Goal: Transaction & Acquisition: Purchase product/service

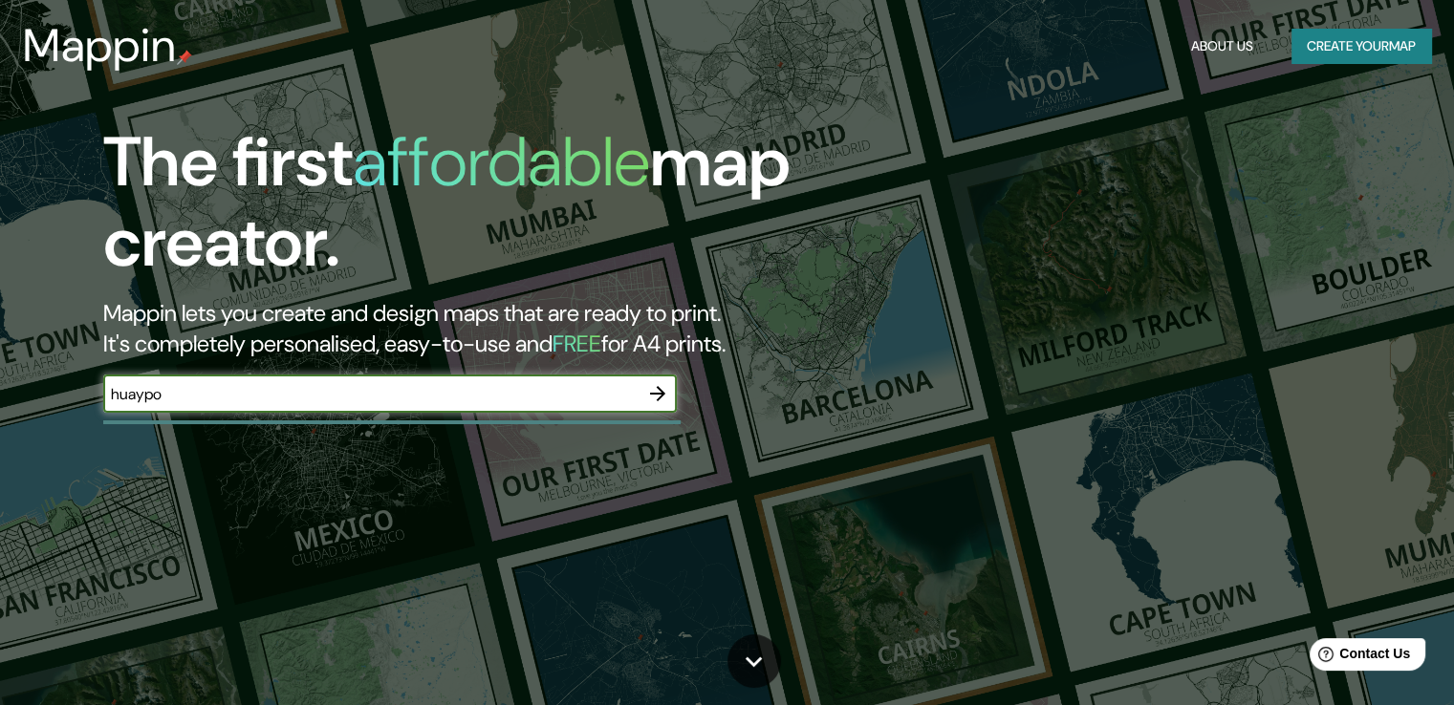
type input "huaypo"
click at [655, 405] on icon "button" at bounding box center [657, 393] width 23 height 23
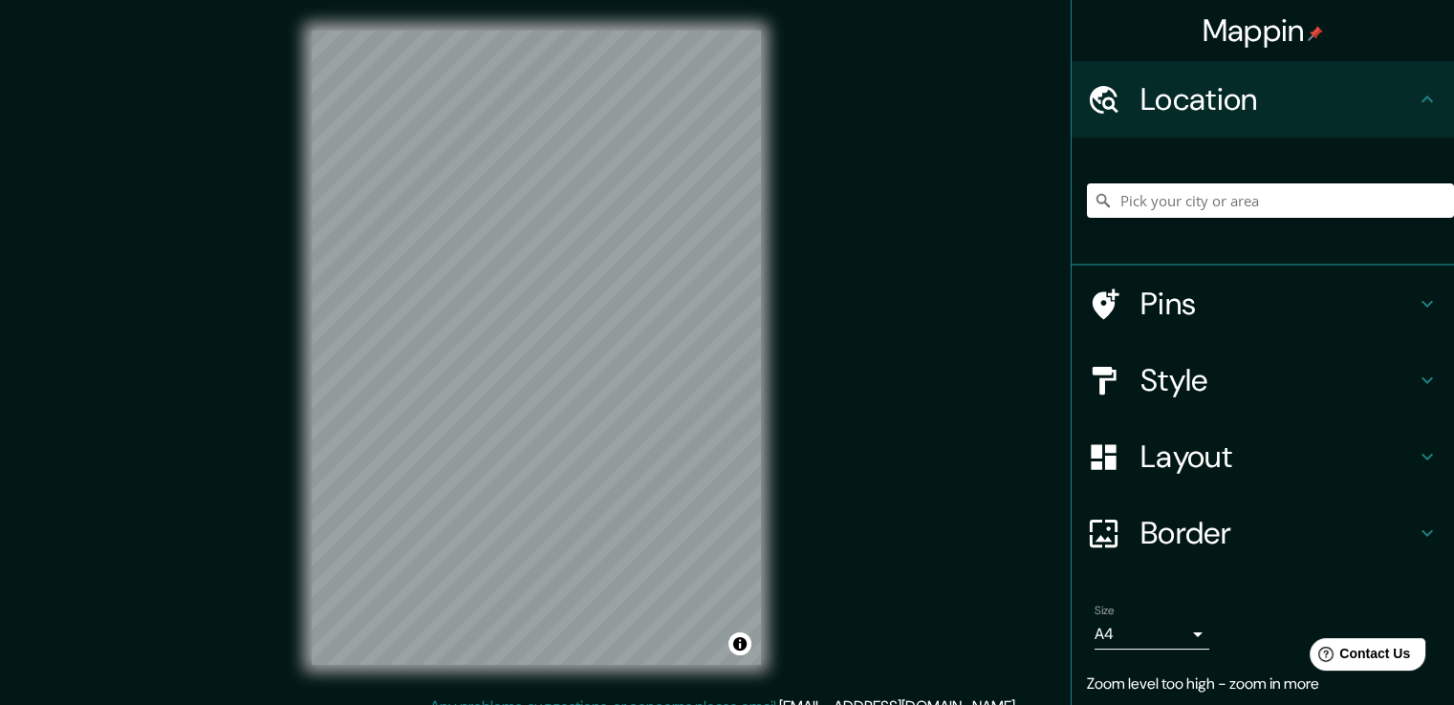
scroll to position [42, 0]
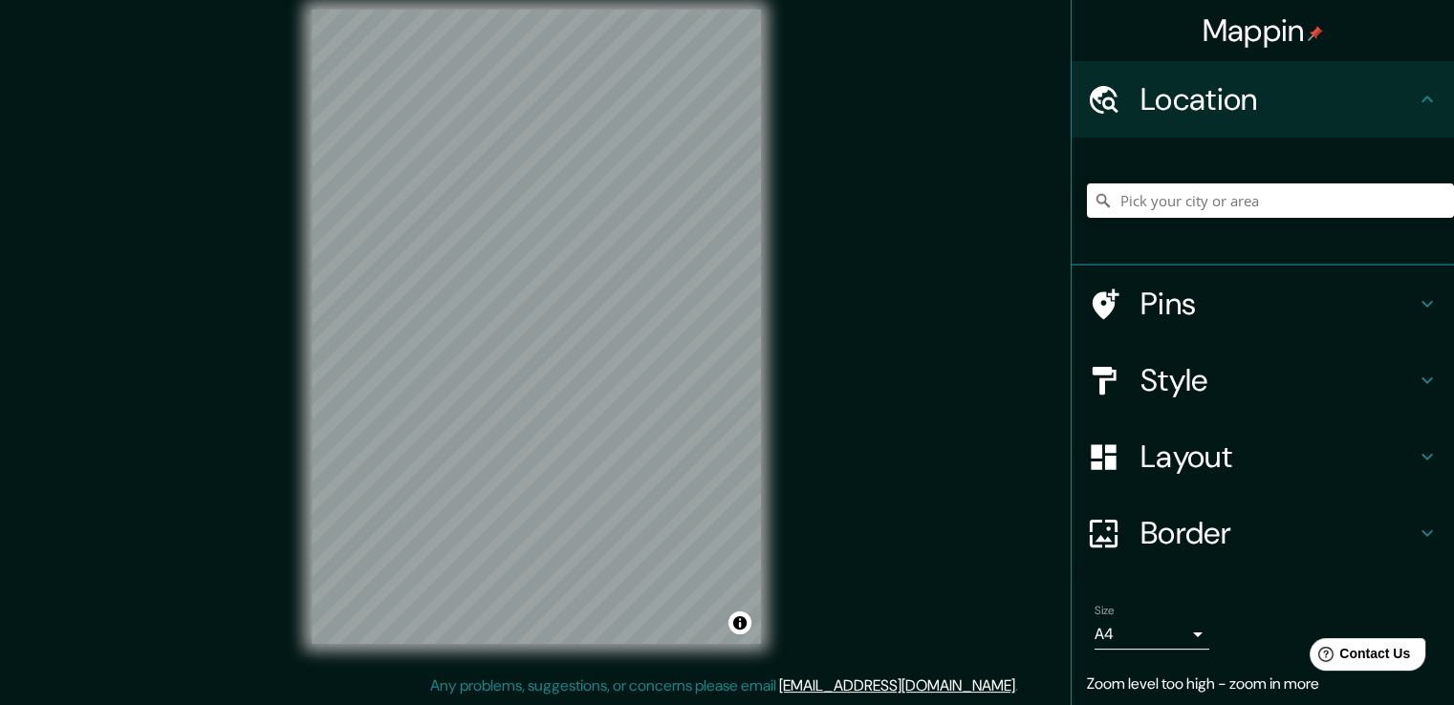
click at [1255, 400] on h4 "Style" at bounding box center [1277, 380] width 275 height 38
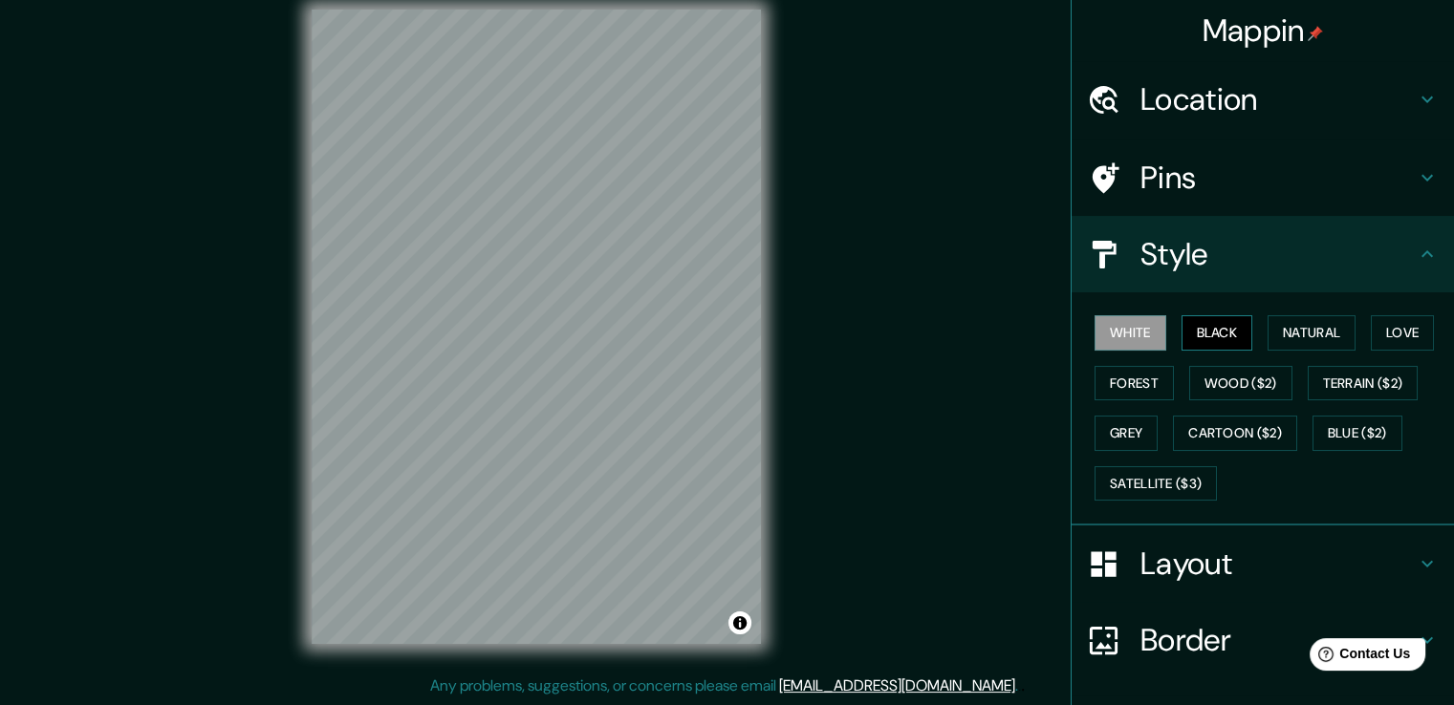
click at [1224, 351] on button "Black" at bounding box center [1218, 332] width 72 height 35
click at [1329, 351] on button "Natural" at bounding box center [1312, 332] width 88 height 35
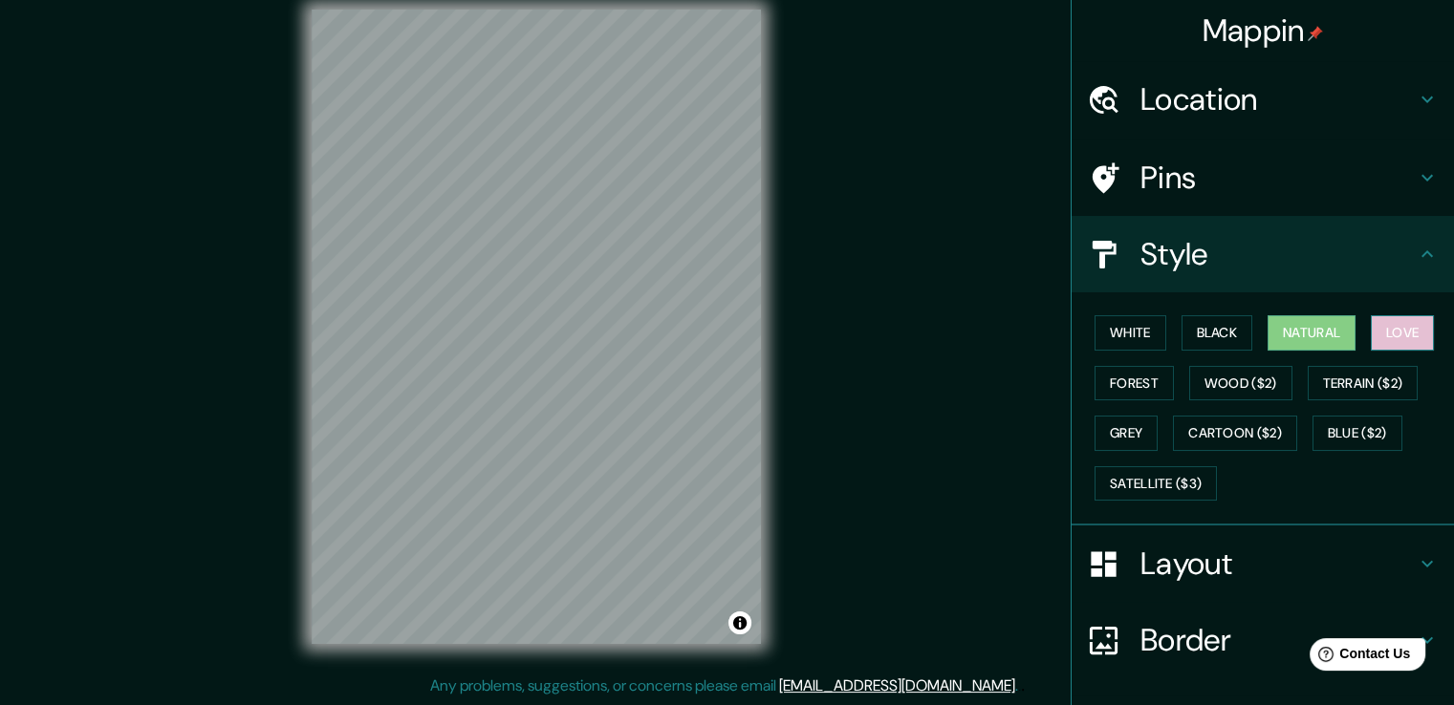
click at [1371, 351] on button "Love" at bounding box center [1402, 332] width 63 height 35
click at [1174, 401] on button "Forest" at bounding box center [1134, 383] width 79 height 35
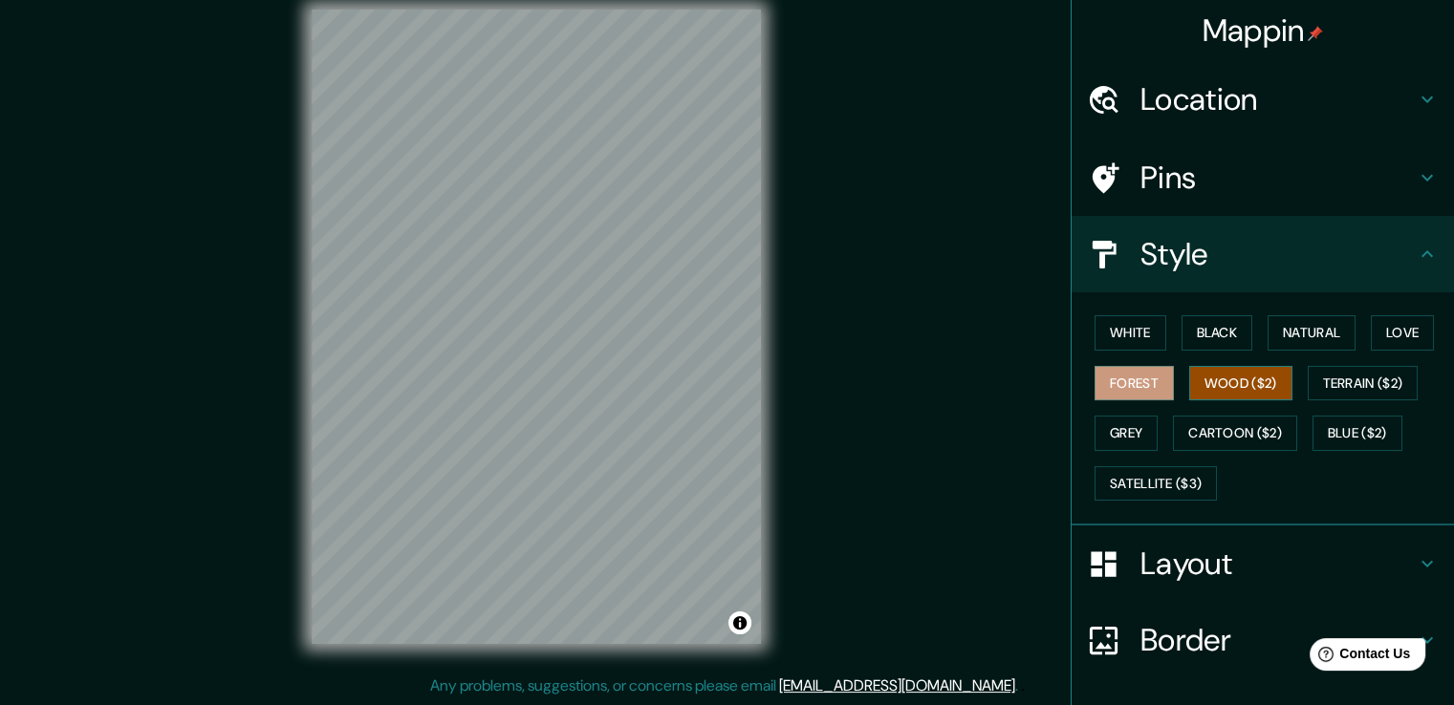
click at [1292, 401] on button "Wood ($2)" at bounding box center [1240, 383] width 103 height 35
click at [584, 412] on div at bounding box center [583, 419] width 15 height 15
click at [799, 315] on div "Mappin Location Pins Style White Black Natural Love Forest Wood ($2) Terrain ($…" at bounding box center [727, 342] width 1454 height 727
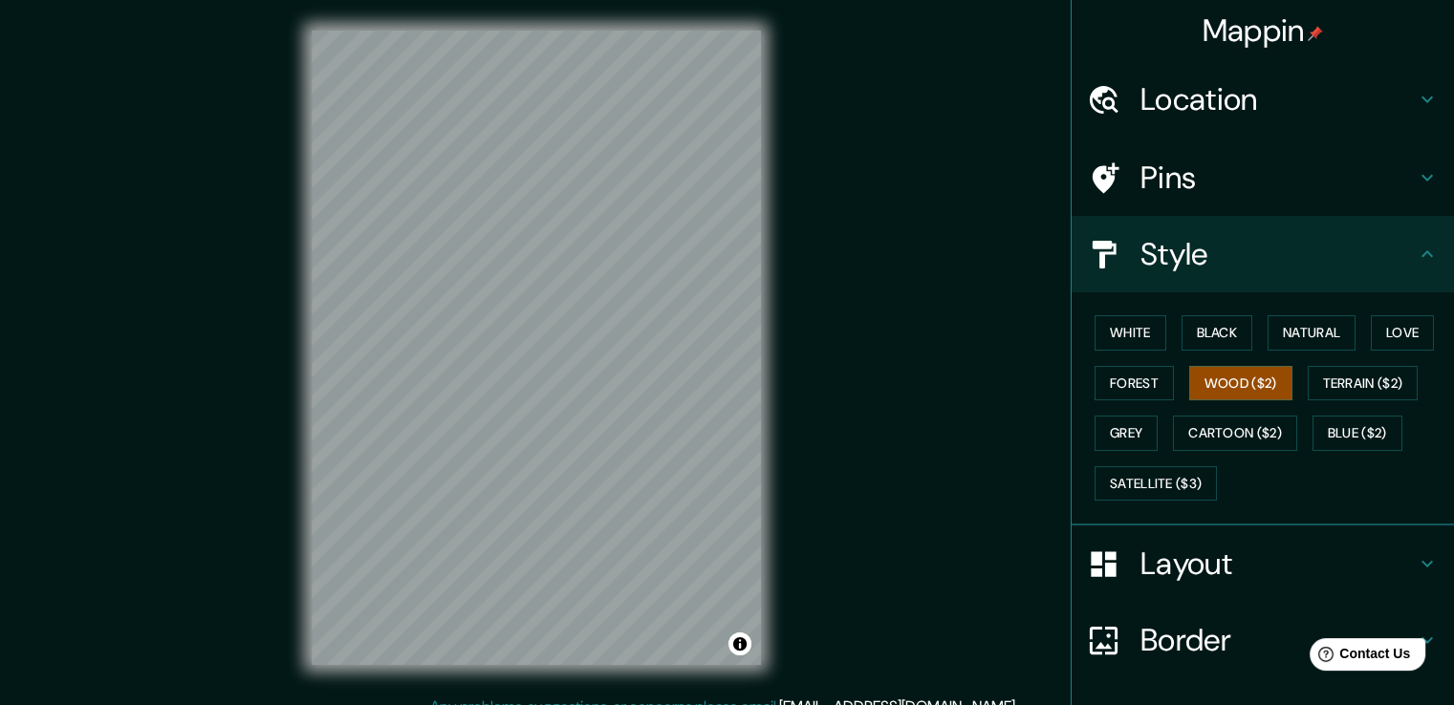
click at [1224, 165] on div "Pins" at bounding box center [1263, 178] width 382 height 76
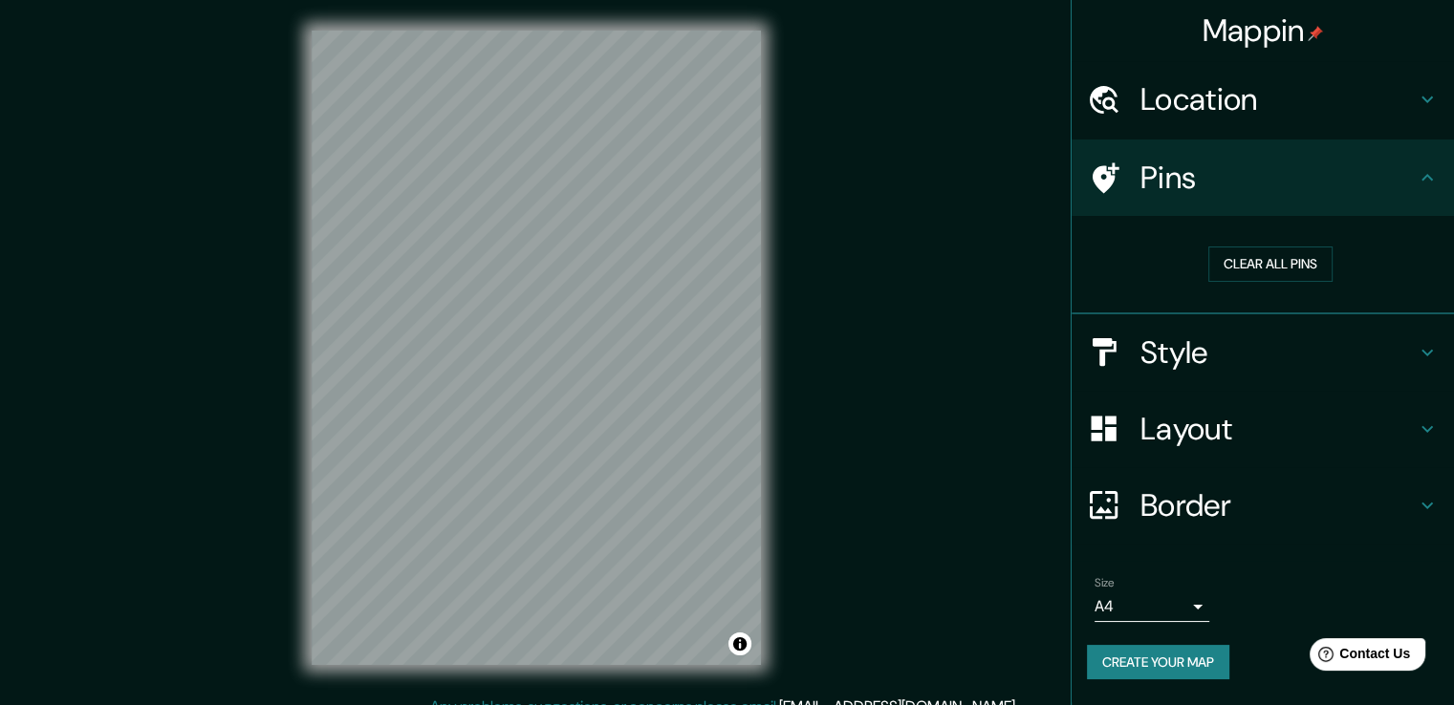
click at [1195, 110] on h4 "Location" at bounding box center [1277, 99] width 275 height 38
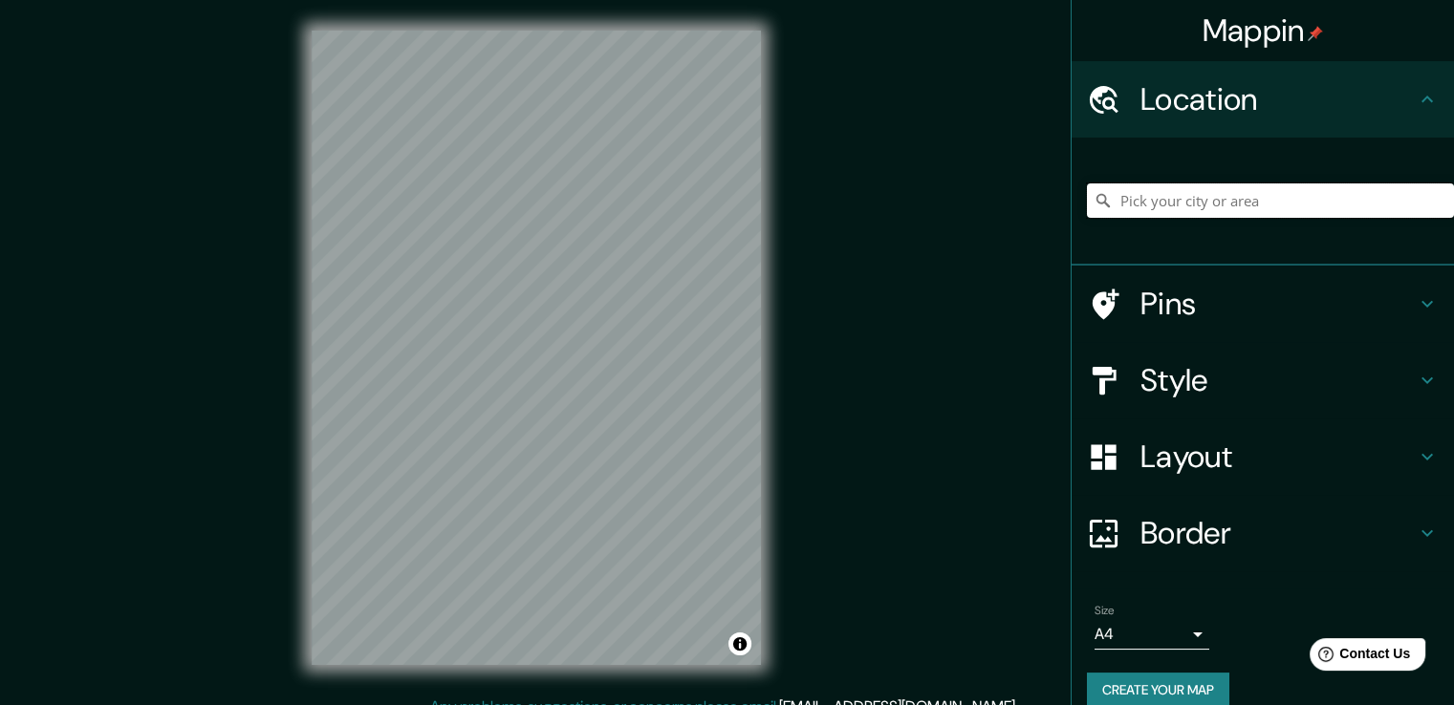
click at [1177, 218] on input "Pick your city or area" at bounding box center [1270, 201] width 367 height 34
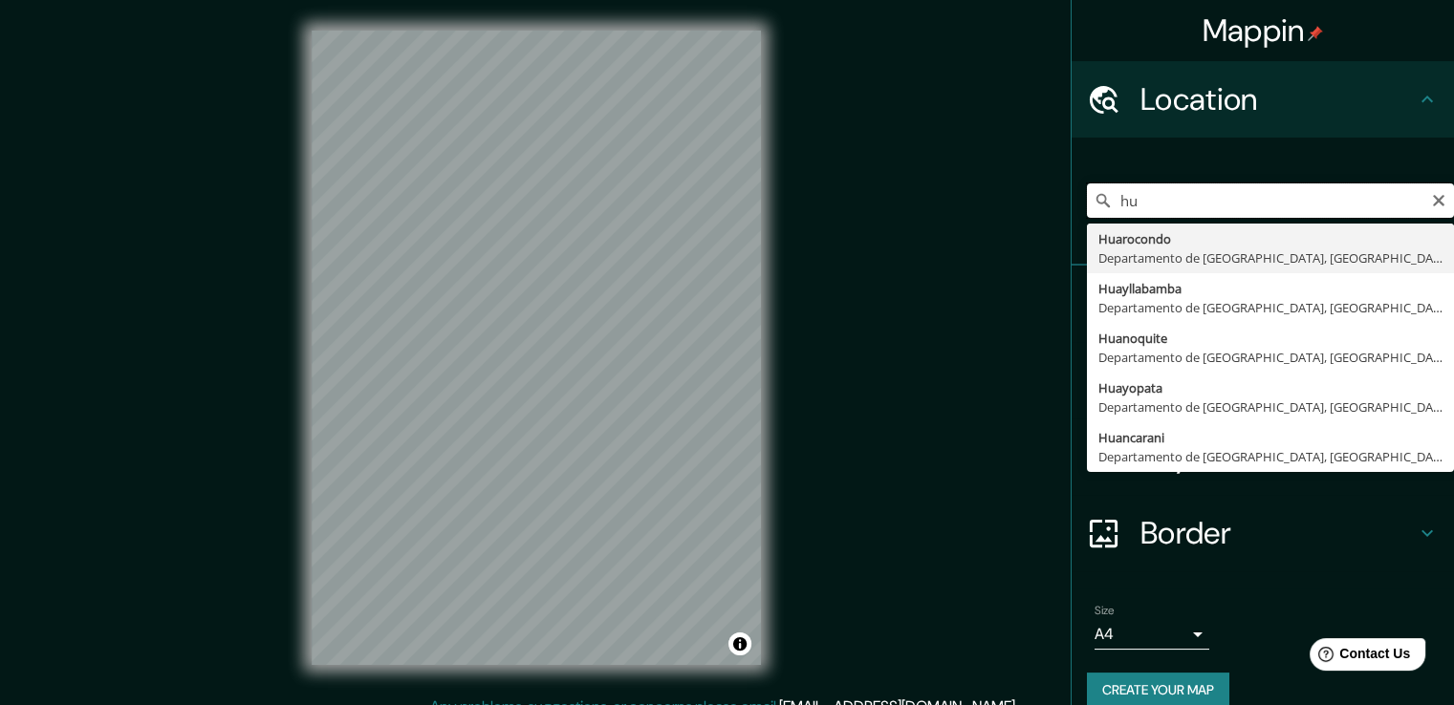
type input "h"
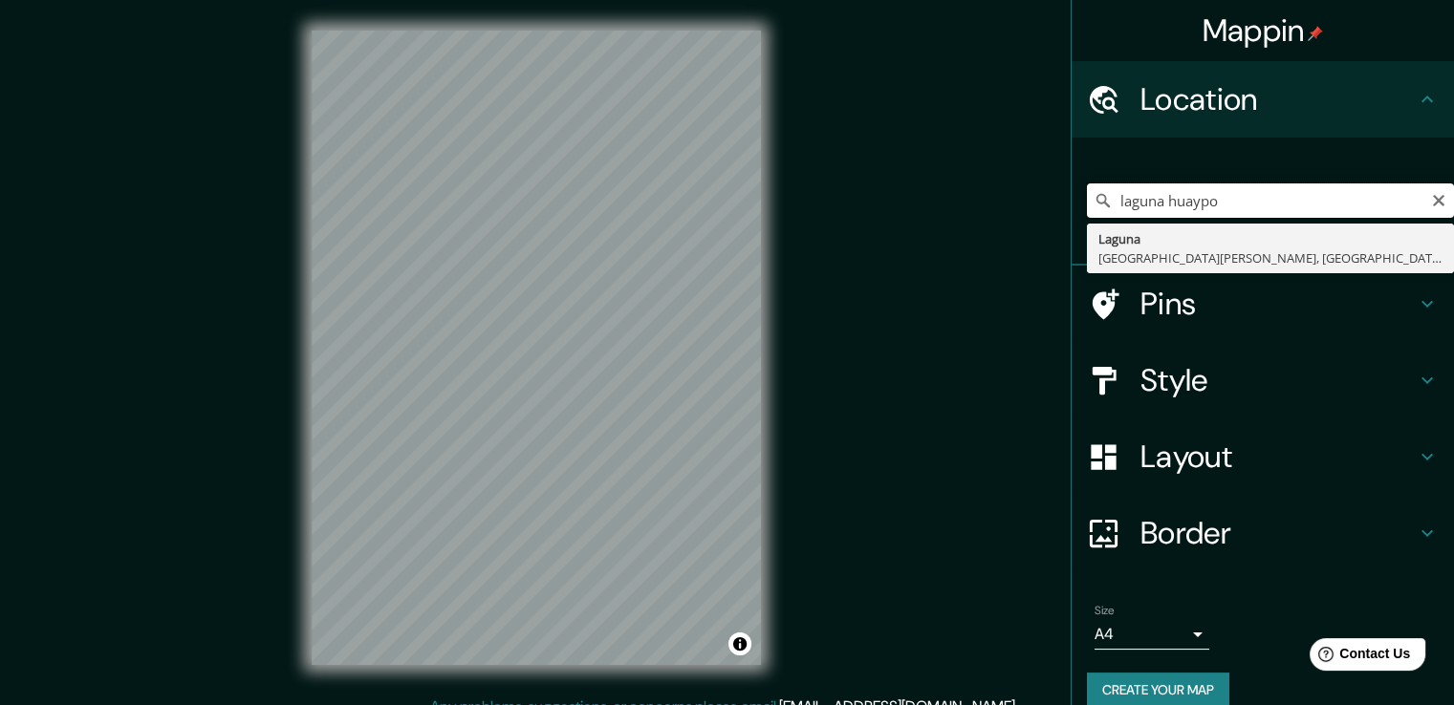
type input "laguna huaypo"
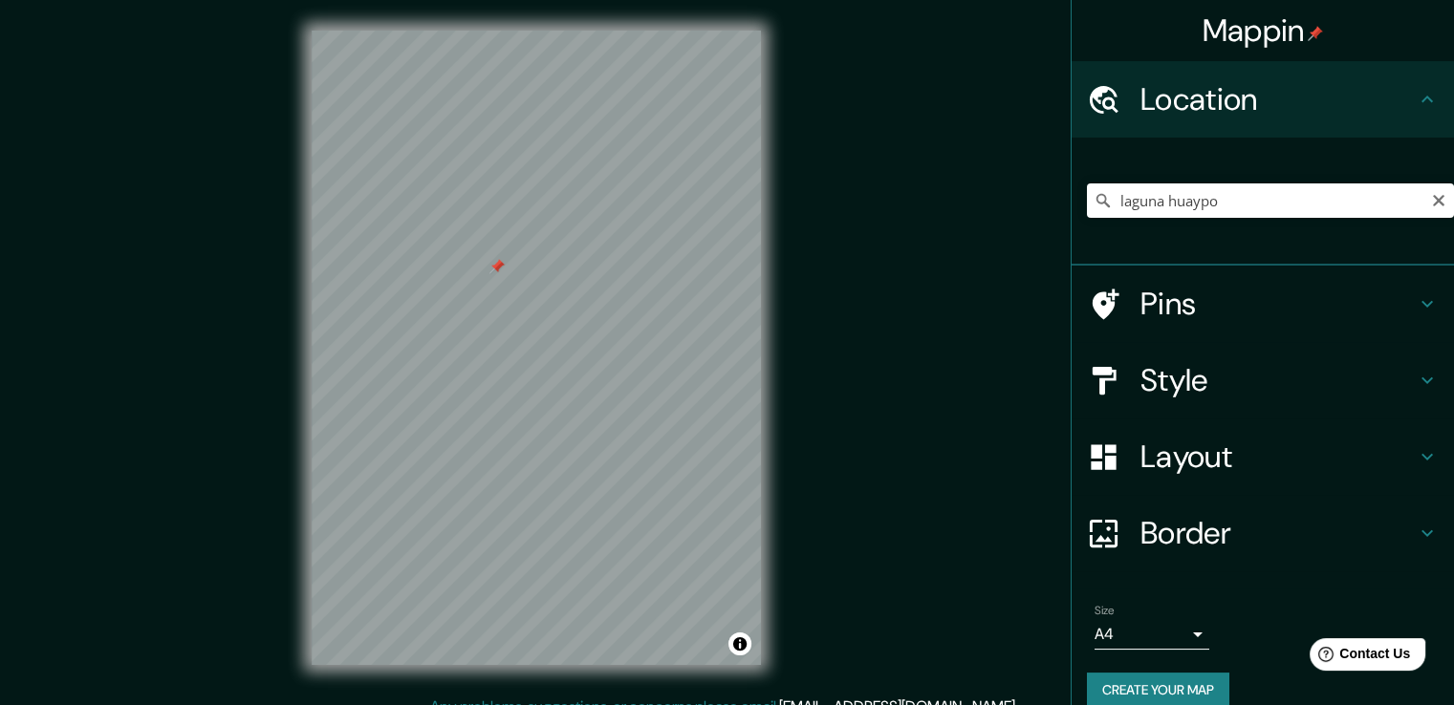
click at [496, 272] on div at bounding box center [496, 266] width 15 height 15
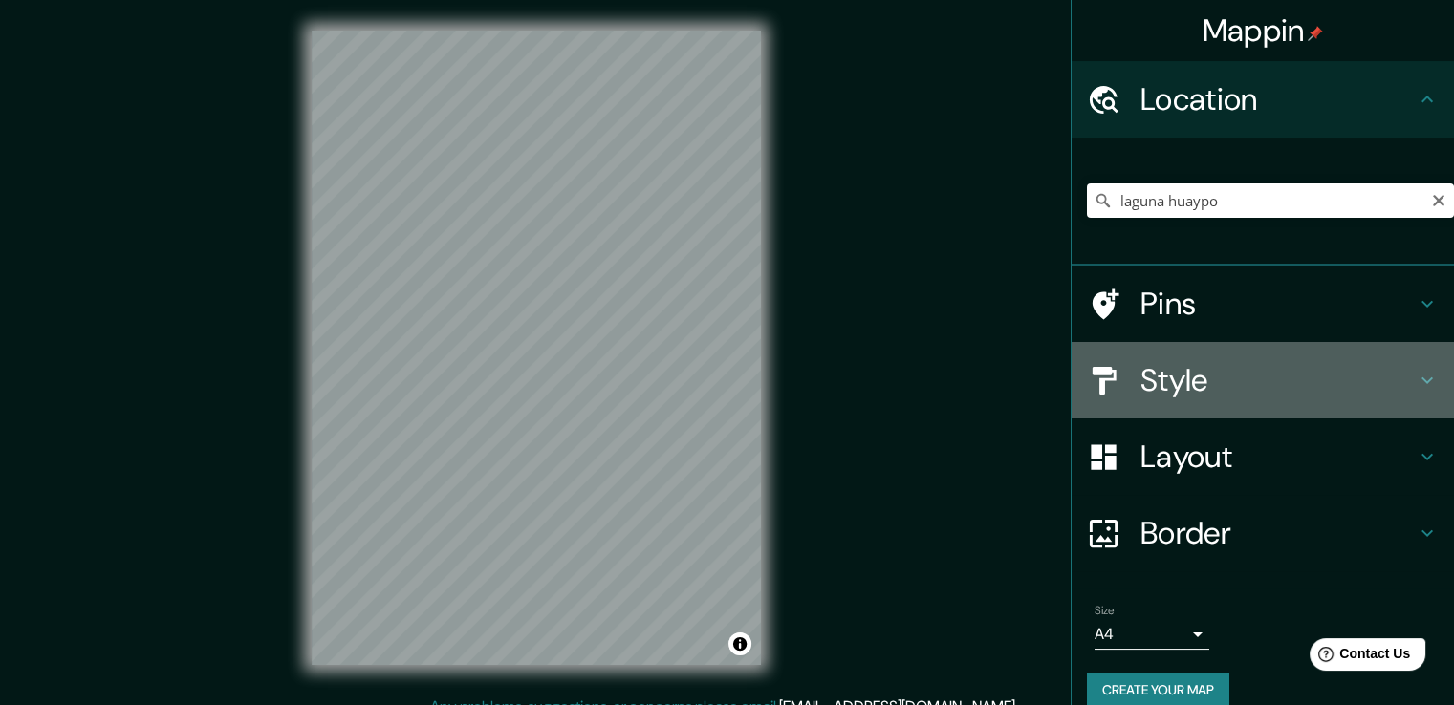
click at [1242, 400] on h4 "Style" at bounding box center [1277, 380] width 275 height 38
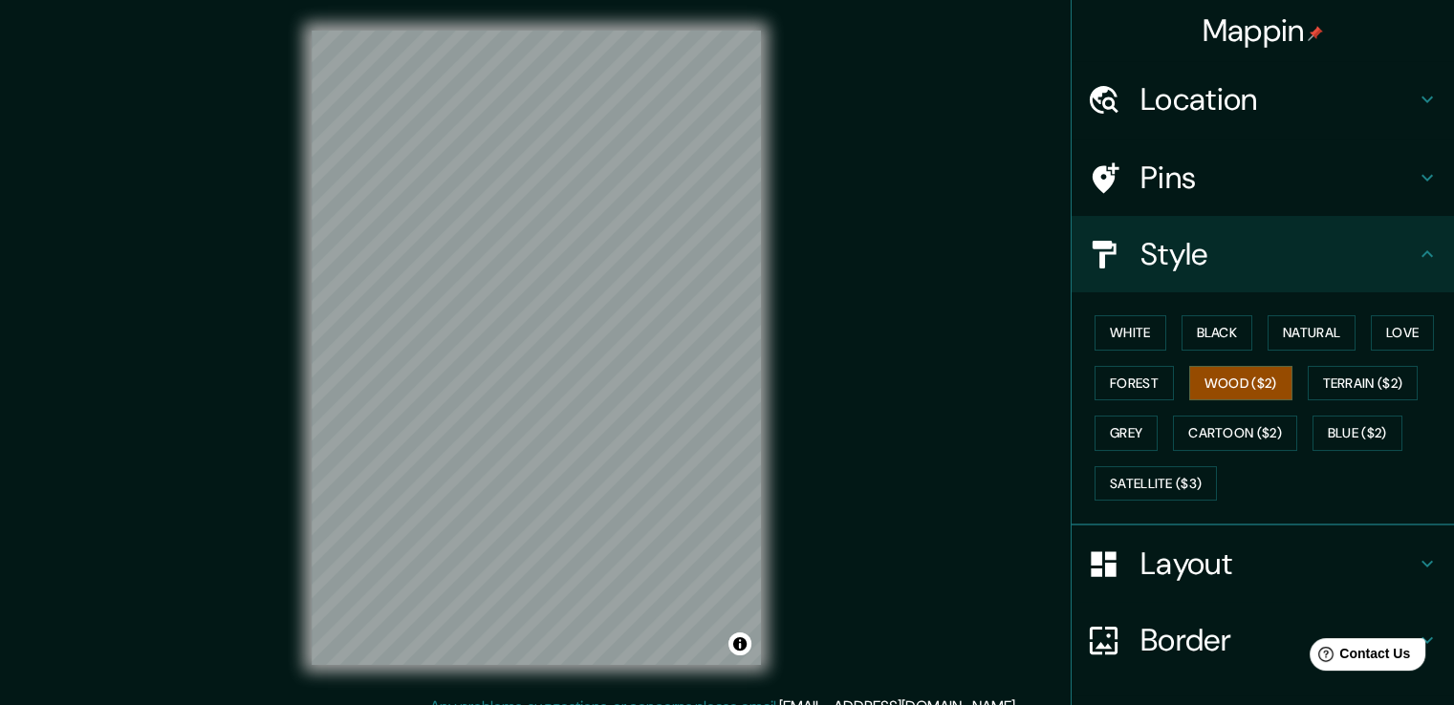
scroll to position [96, 0]
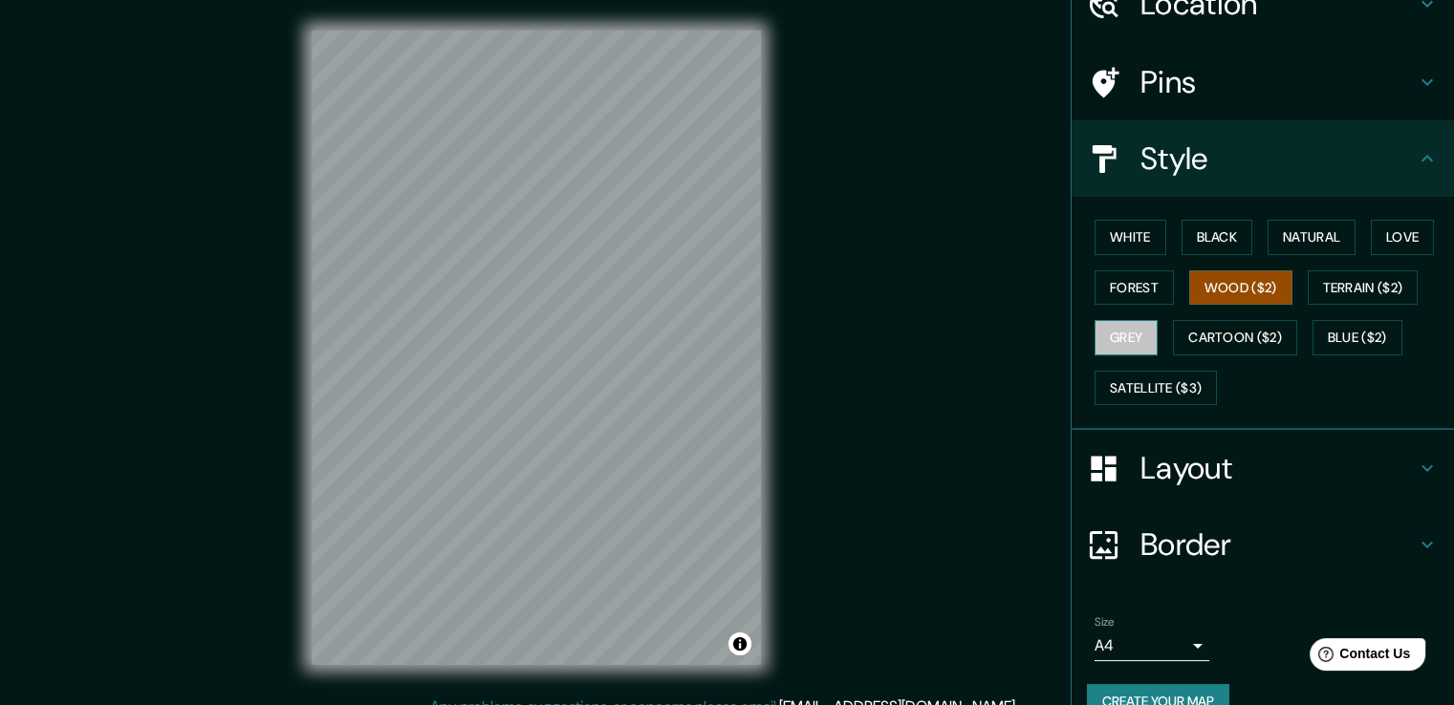
click at [1158, 356] on button "Grey" at bounding box center [1126, 337] width 63 height 35
click at [1292, 306] on button "Wood ($2)" at bounding box center [1240, 288] width 103 height 35
click at [1174, 306] on button "Forest" at bounding box center [1134, 288] width 79 height 35
click at [1289, 306] on button "Wood ($2)" at bounding box center [1240, 288] width 103 height 35
click at [1106, 255] on button "White" at bounding box center [1131, 237] width 72 height 35
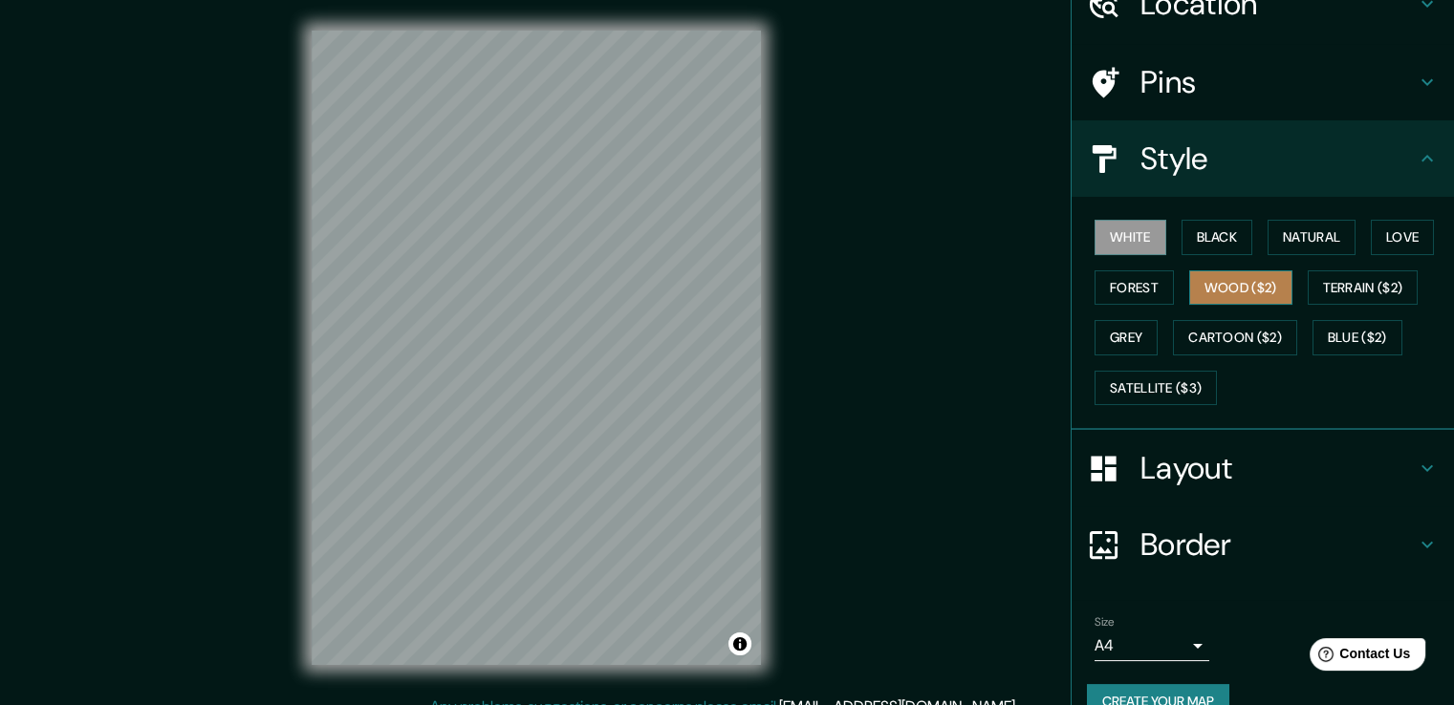
click at [1292, 306] on button "Wood ($2)" at bounding box center [1240, 288] width 103 height 35
